Goal: Transaction & Acquisition: Purchase product/service

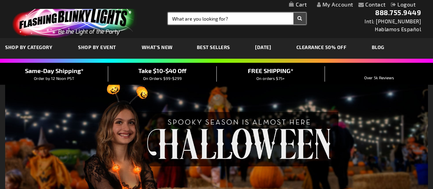
click at [280, 17] on input "Search" at bounding box center [237, 19] width 138 height 12
type input "paw"
click at [293, 13] on button "Search" at bounding box center [299, 19] width 13 height 12
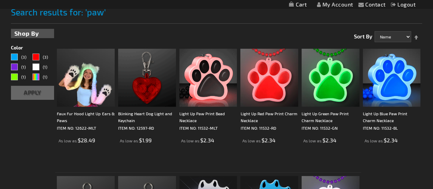
click at [207, 76] on img at bounding box center [208, 78] width 58 height 58
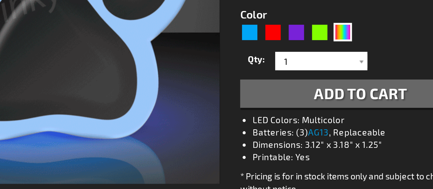
scroll to position [151, 0]
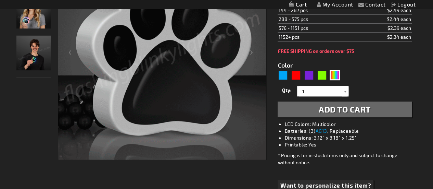
click at [340, 5] on link "My Account" at bounding box center [335, 4] width 36 height 7
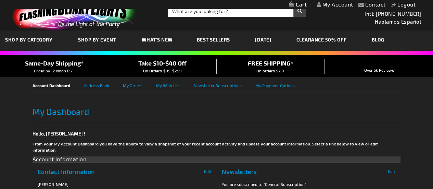
click at [129, 85] on link "My Orders" at bounding box center [139, 84] width 33 height 15
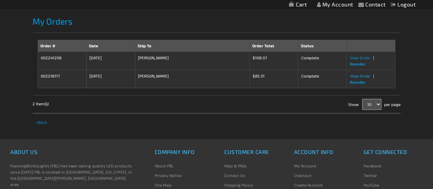
click at [358, 75] on span "View Order" at bounding box center [359, 75] width 21 height 5
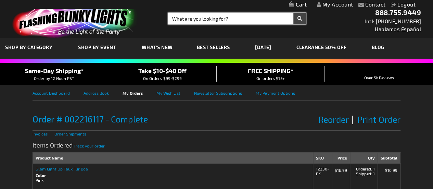
click at [235, 19] on input "Search" at bounding box center [237, 19] width 138 height 12
click at [221, 19] on input "Search" at bounding box center [237, 19] width 138 height 12
type input "paw"
click at [293, 13] on button "Search" at bounding box center [299, 19] width 13 height 12
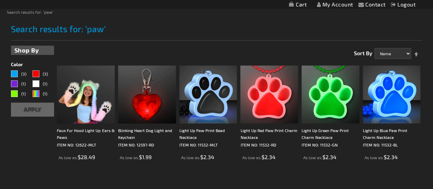
click at [208, 93] on img at bounding box center [208, 94] width 58 height 58
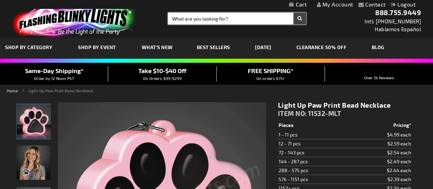
click at [242, 19] on input "Search" at bounding box center [237, 19] width 138 height 12
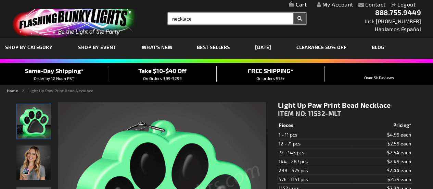
type input "necklace"
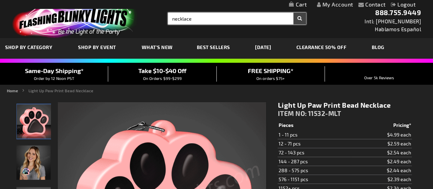
click at [293, 13] on button "Search" at bounding box center [299, 19] width 13 height 12
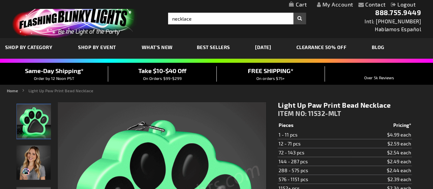
click at [301, 19] on button "Search" at bounding box center [299, 19] width 13 height 12
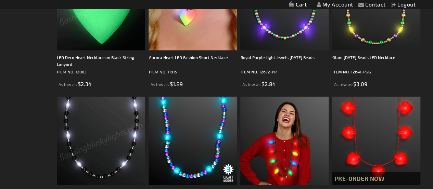
scroll to position [997, 0]
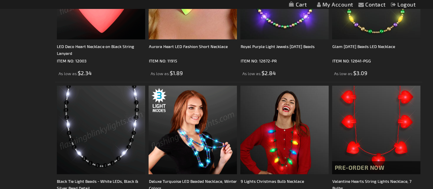
click at [206, 144] on img at bounding box center [193, 130] width 88 height 88
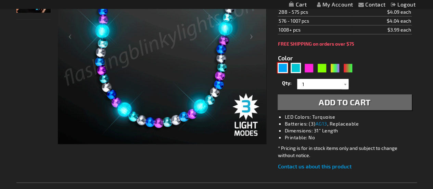
click at [284, 68] on div "Blue" at bounding box center [283, 68] width 10 height 10
type input "5629"
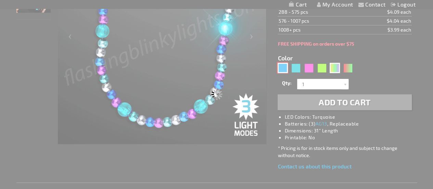
type input "11382-BBS"
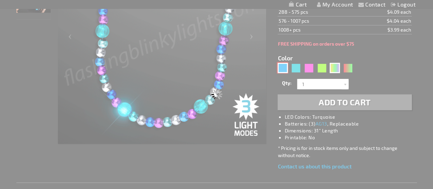
type input "Customize - Deluxe Blue Light Up Beaded Necklace, Blue &amp; Silver - ITEM NO: …"
